Goal: Entertainment & Leisure: Consume media (video, audio)

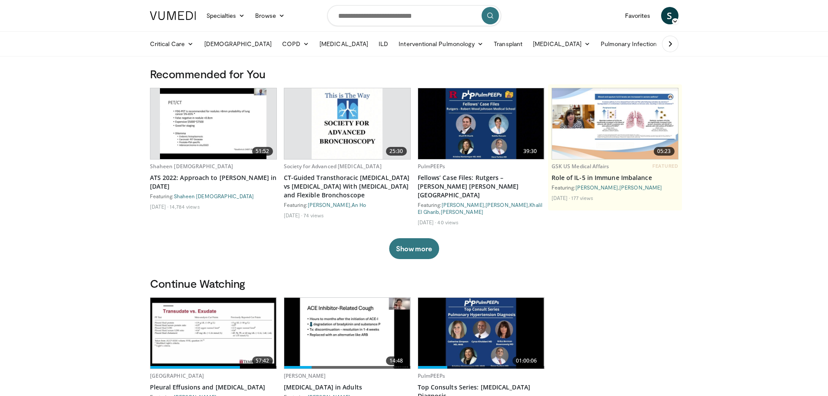
click at [215, 317] on img at bounding box center [213, 333] width 126 height 71
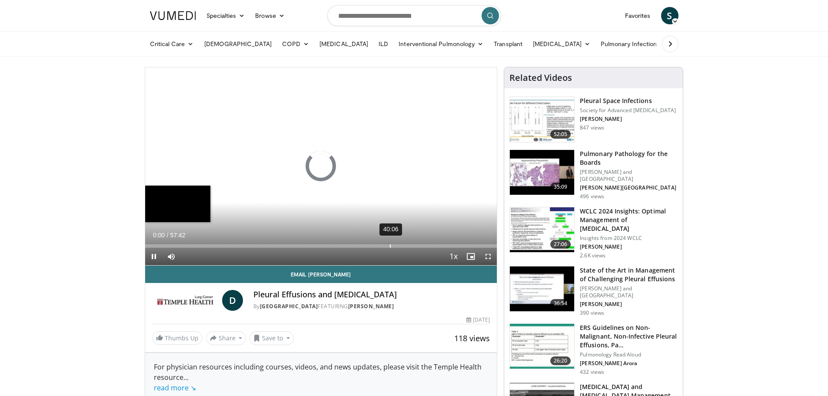
click at [390, 247] on div "40:06" at bounding box center [390, 245] width 1 height 3
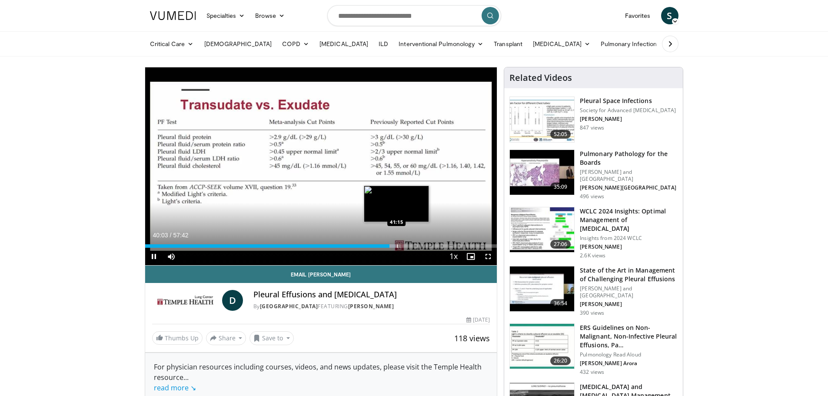
click at [397, 246] on div "Progress Bar" at bounding box center [397, 245] width 1 height 3
click at [395, 248] on div "Current Time 41:21 / Duration 57:42 Pause Skip Backward Skip Forward Mute Loade…" at bounding box center [321, 256] width 352 height 17
click at [395, 245] on div "Progress Bar" at bounding box center [395, 245] width 1 height 3
click at [392, 245] on div "Progress Bar" at bounding box center [392, 245] width 1 height 3
click at [395, 244] on div "Progress Bar" at bounding box center [395, 245] width 1 height 3
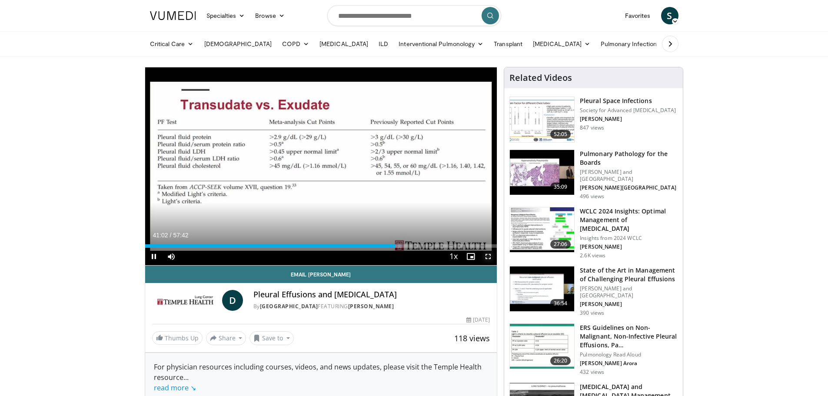
click at [484, 255] on span "Video Player" at bounding box center [487, 256] width 17 height 17
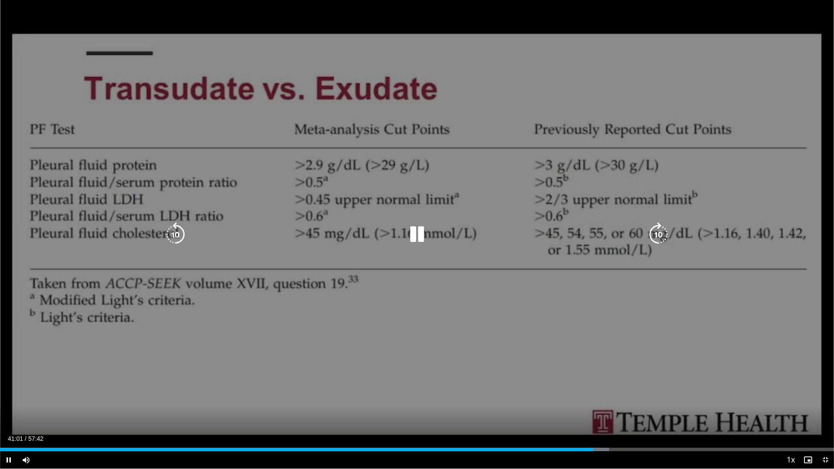
click at [181, 237] on icon "Video Player" at bounding box center [175, 234] width 24 height 24
click at [413, 240] on icon "Video Player" at bounding box center [417, 234] width 24 height 24
click at [732, 224] on div "10 seconds Tap to unmute" at bounding box center [417, 234] width 834 height 469
click at [419, 228] on icon "Video Player" at bounding box center [417, 234] width 24 height 24
click at [421, 239] on icon "Video Player" at bounding box center [417, 234] width 24 height 24
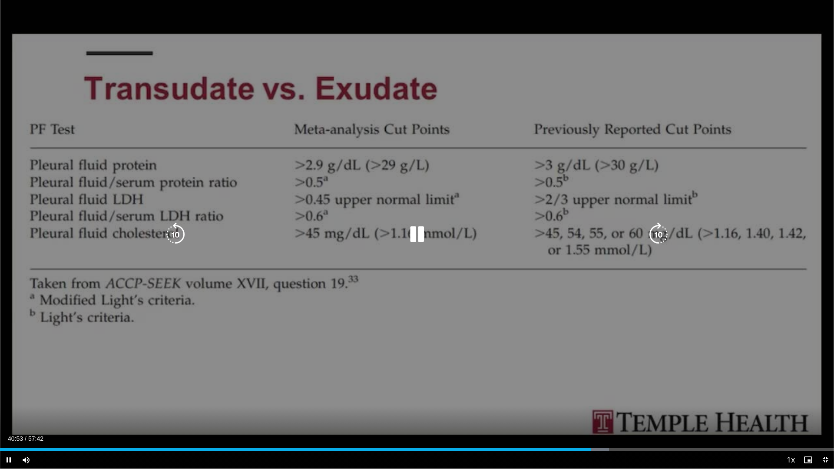
click at [415, 232] on icon "Video Player" at bounding box center [417, 234] width 24 height 24
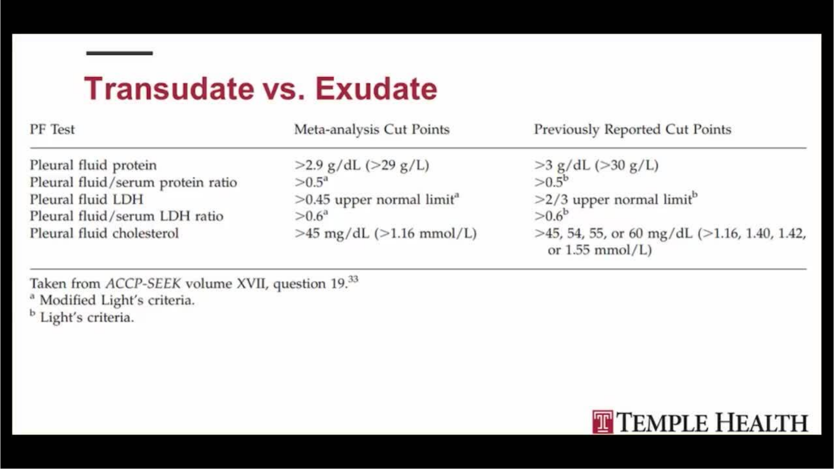
click at [9, 395] on div "10 seconds Tap to unmute" at bounding box center [417, 234] width 834 height 469
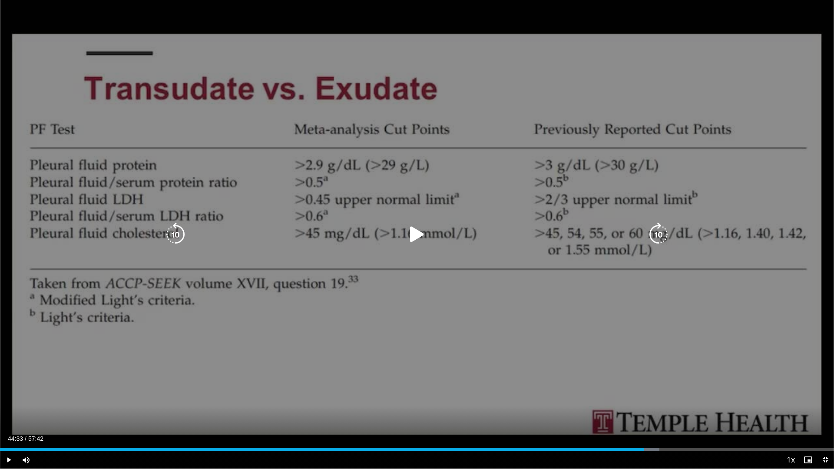
click at [420, 237] on icon "Video Player" at bounding box center [417, 234] width 24 height 24
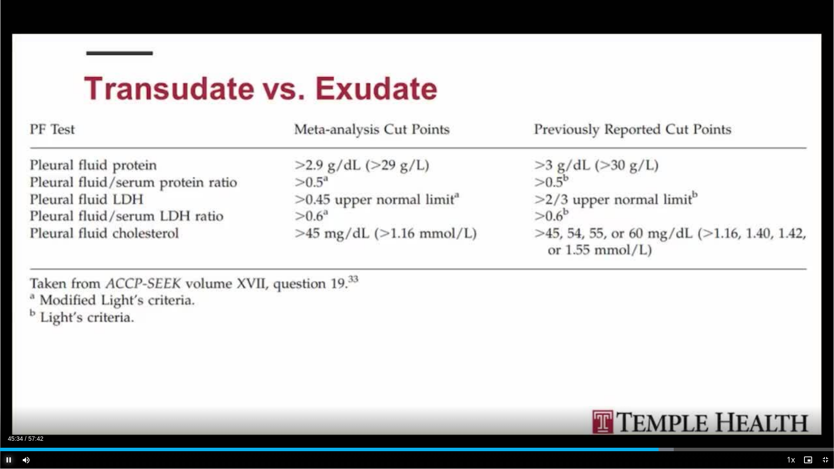
click at [11, 395] on span "Video Player" at bounding box center [8, 459] width 17 height 17
click at [10, 395] on span "Video Player" at bounding box center [8, 459] width 17 height 17
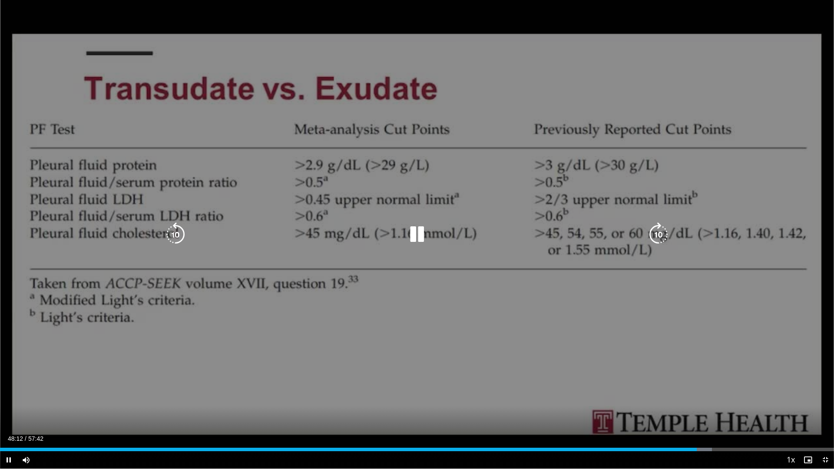
click at [167, 238] on icon "Video Player" at bounding box center [175, 234] width 24 height 24
click at [171, 233] on icon "Video Player" at bounding box center [175, 234] width 24 height 24
click at [420, 236] on icon "Video Player" at bounding box center [417, 234] width 24 height 24
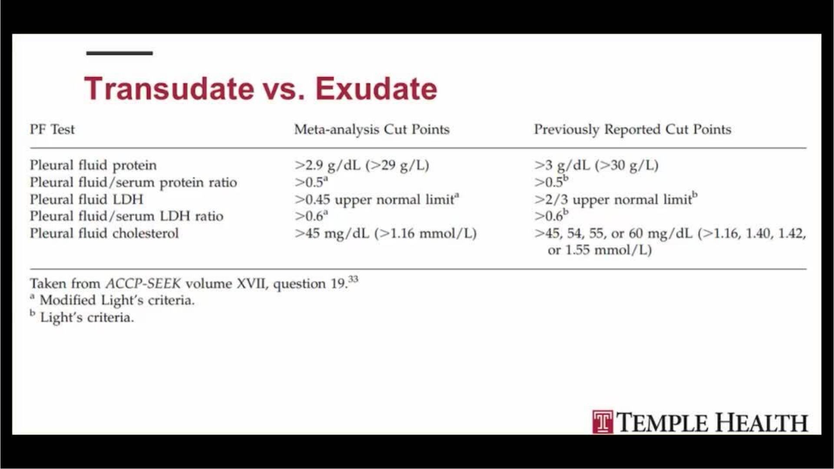
click at [173, 235] on div "20 seconds Tap to unmute" at bounding box center [417, 234] width 834 height 469
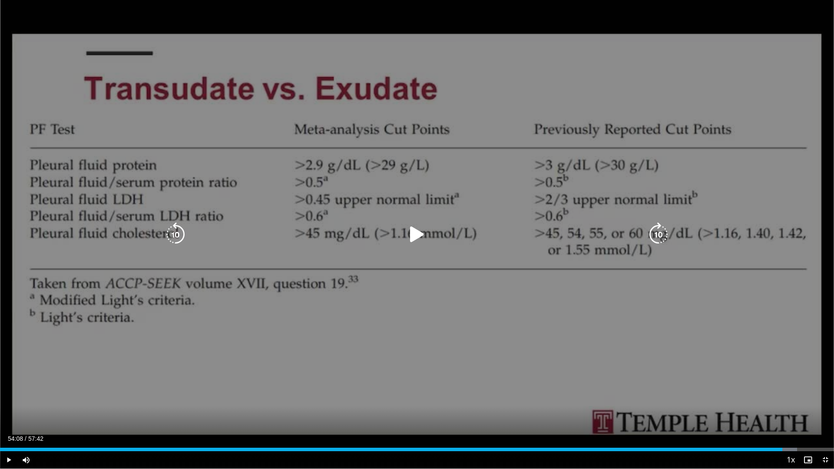
click at [176, 235] on icon "Video Player" at bounding box center [175, 234] width 24 height 24
click at [402, 235] on div "Video Player" at bounding box center [417, 234] width 501 height 17
click at [426, 236] on icon "Video Player" at bounding box center [417, 234] width 24 height 24
click at [180, 233] on icon "Video Player" at bounding box center [175, 234] width 24 height 24
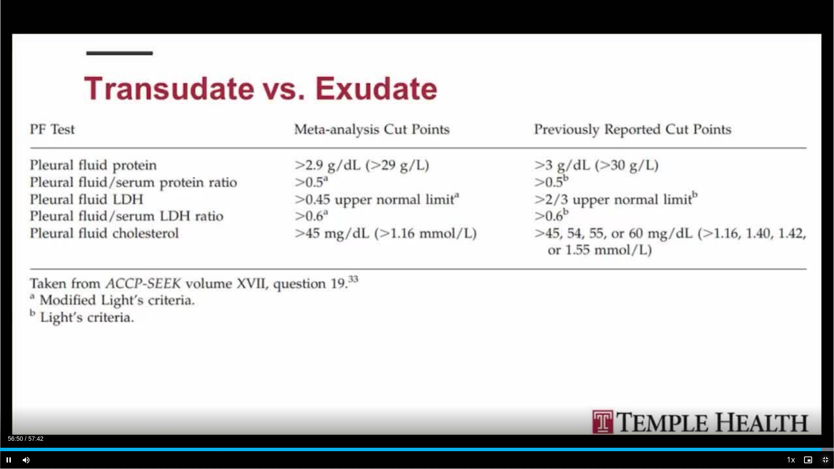
click at [825, 395] on span "Video Player" at bounding box center [825, 459] width 17 height 17
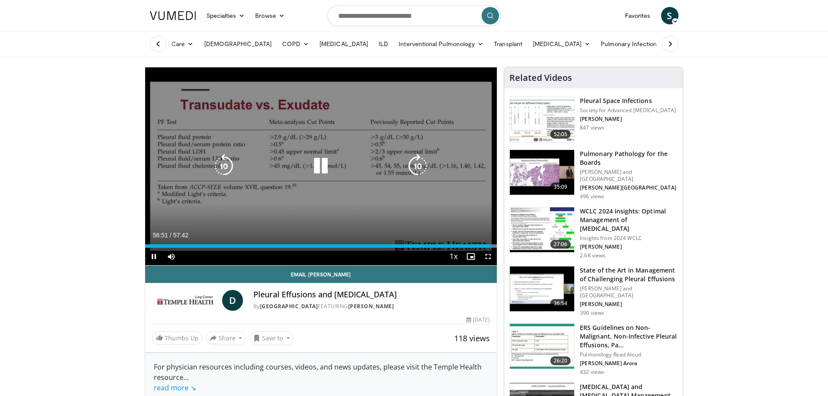
click at [311, 166] on icon "Video Player" at bounding box center [321, 166] width 24 height 24
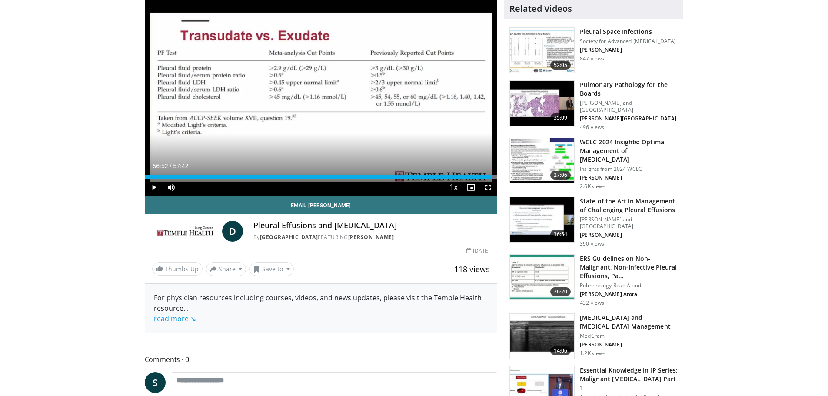
scroll to position [101, 0]
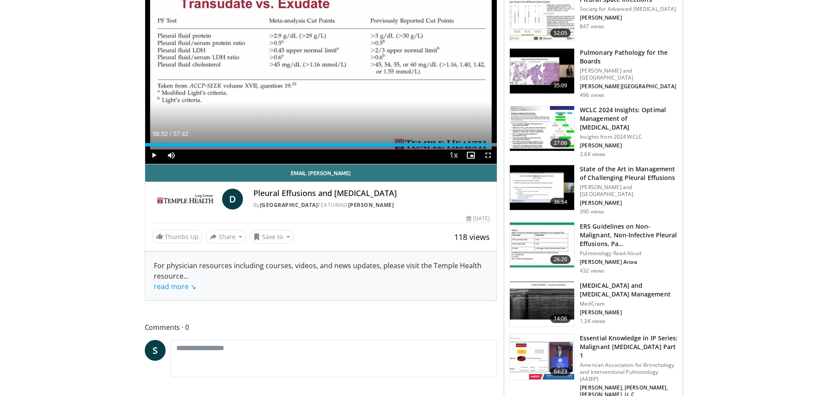
click at [619, 172] on h3 "State of the Art in Management of Challenging Pleural Effusions" at bounding box center [629, 173] width 98 height 17
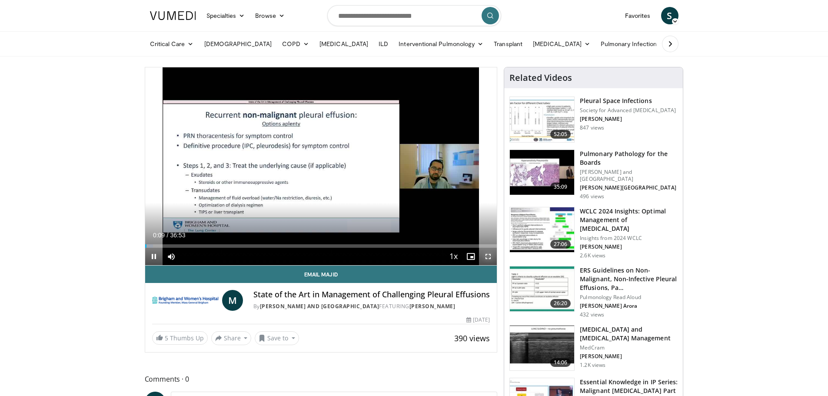
click at [491, 257] on span "Video Player" at bounding box center [487, 256] width 17 height 17
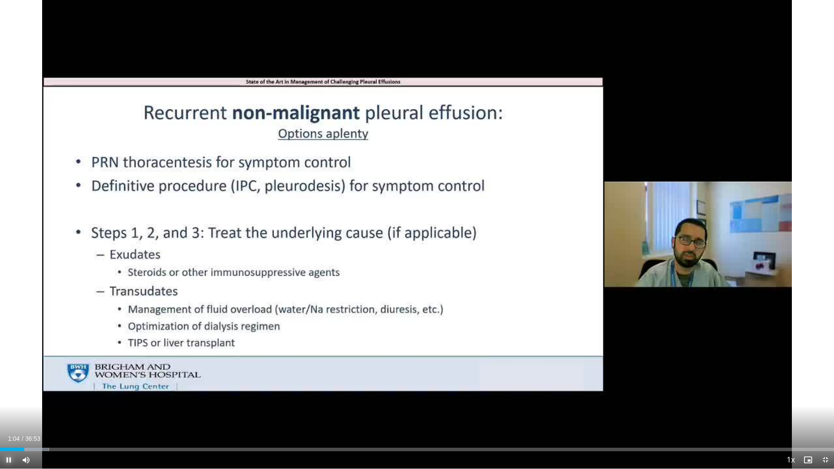
click at [7, 395] on span "Video Player" at bounding box center [8, 459] width 17 height 17
click at [823, 395] on span "Video Player" at bounding box center [825, 459] width 17 height 17
